Goal: Task Accomplishment & Management: Manage account settings

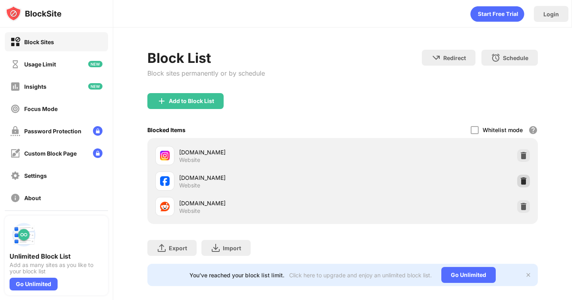
click at [522, 180] on img at bounding box center [524, 181] width 8 height 8
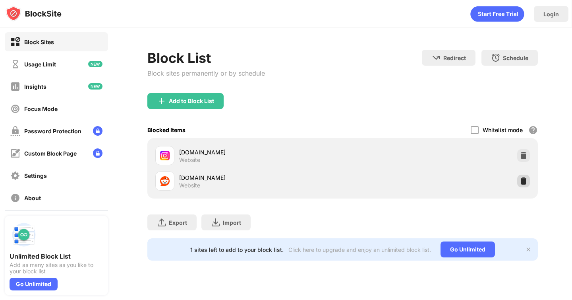
click at [522, 180] on img at bounding box center [524, 181] width 8 height 8
